Goal: Task Accomplishment & Management: Use online tool/utility

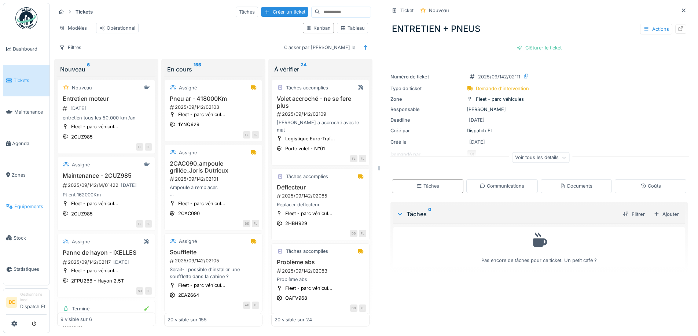
click at [21, 202] on link "Équipements" at bounding box center [26, 207] width 46 height 32
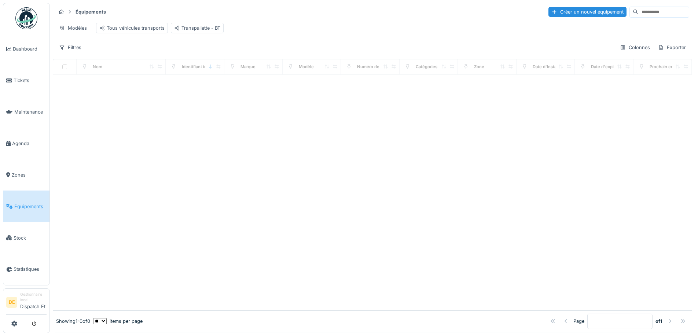
click at [642, 16] on input at bounding box center [663, 12] width 51 height 10
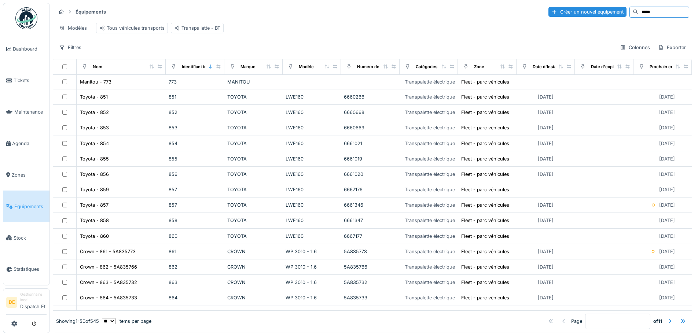
type input "*****"
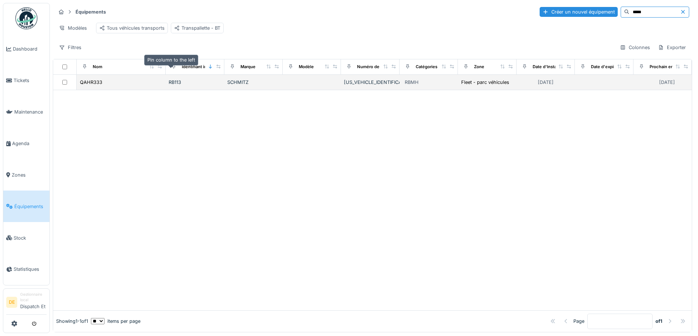
click at [157, 86] on div "QAHR333" at bounding box center [121, 82] width 83 height 8
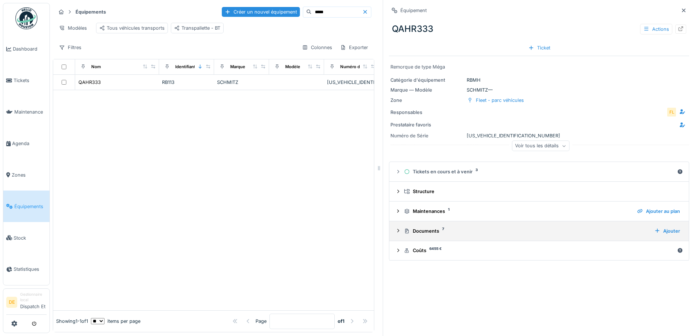
click at [420, 233] on div "Documents 7" at bounding box center [526, 231] width 245 height 7
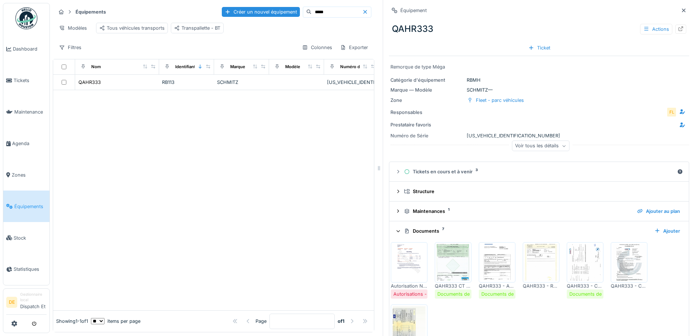
click at [415, 269] on img at bounding box center [409, 262] width 33 height 37
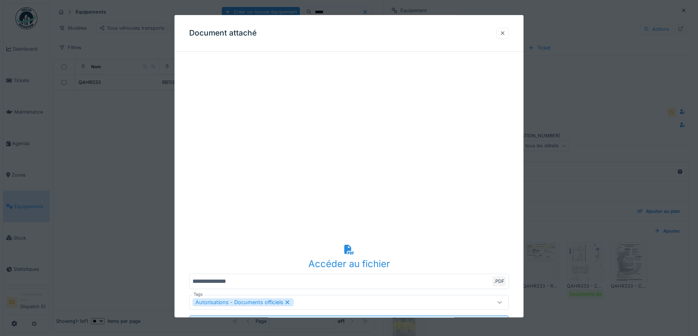
click at [505, 33] on div at bounding box center [503, 33] width 6 height 7
